Goal: Check status

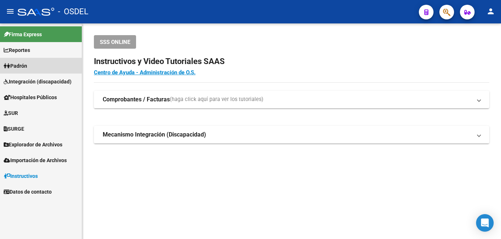
click at [40, 64] on link "Padrón" at bounding box center [41, 66] width 82 height 16
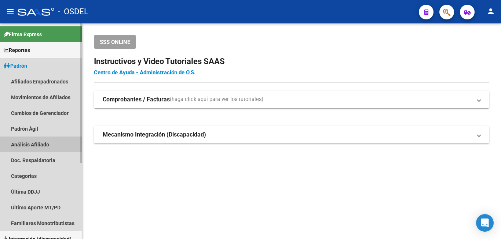
click at [41, 140] on link "Análisis Afiliado" at bounding box center [41, 145] width 82 height 16
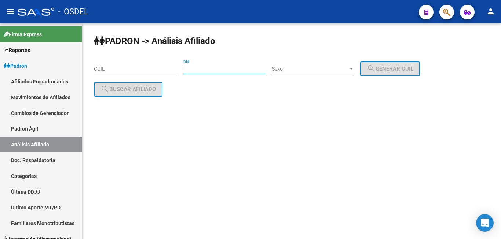
click at [215, 66] on input "DNI" at bounding box center [224, 69] width 83 height 6
type input "95914532"
click at [334, 65] on div "Sexo Sexo" at bounding box center [313, 66] width 83 height 15
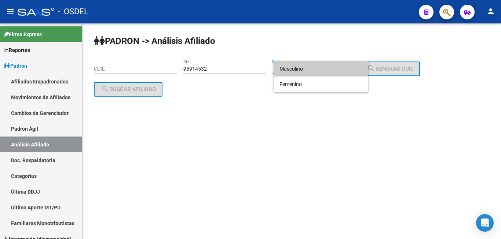
click at [333, 69] on span "Masculino" at bounding box center [320, 68] width 83 height 15
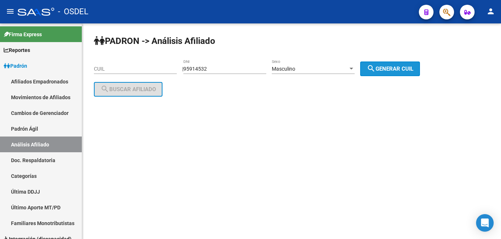
click at [420, 65] on button "search Generar CUIL" at bounding box center [390, 69] width 60 height 15
type input "20-95914532-7"
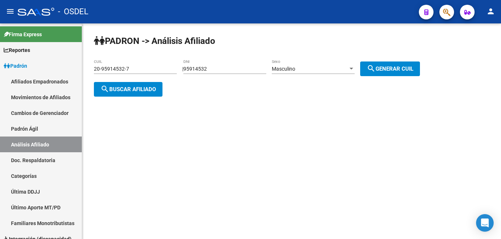
click at [148, 87] on span "search Buscar afiliado" at bounding box center [127, 89] width 55 height 7
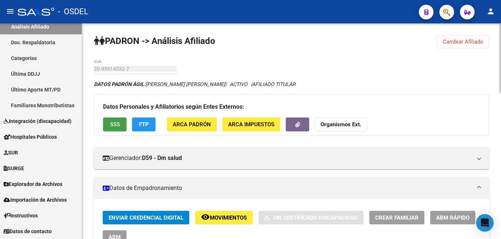
click at [114, 123] on span "SSS" at bounding box center [115, 125] width 10 height 7
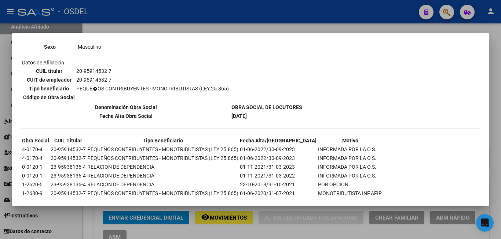
scroll to position [140, 0]
